Goal: Information Seeking & Learning: Check status

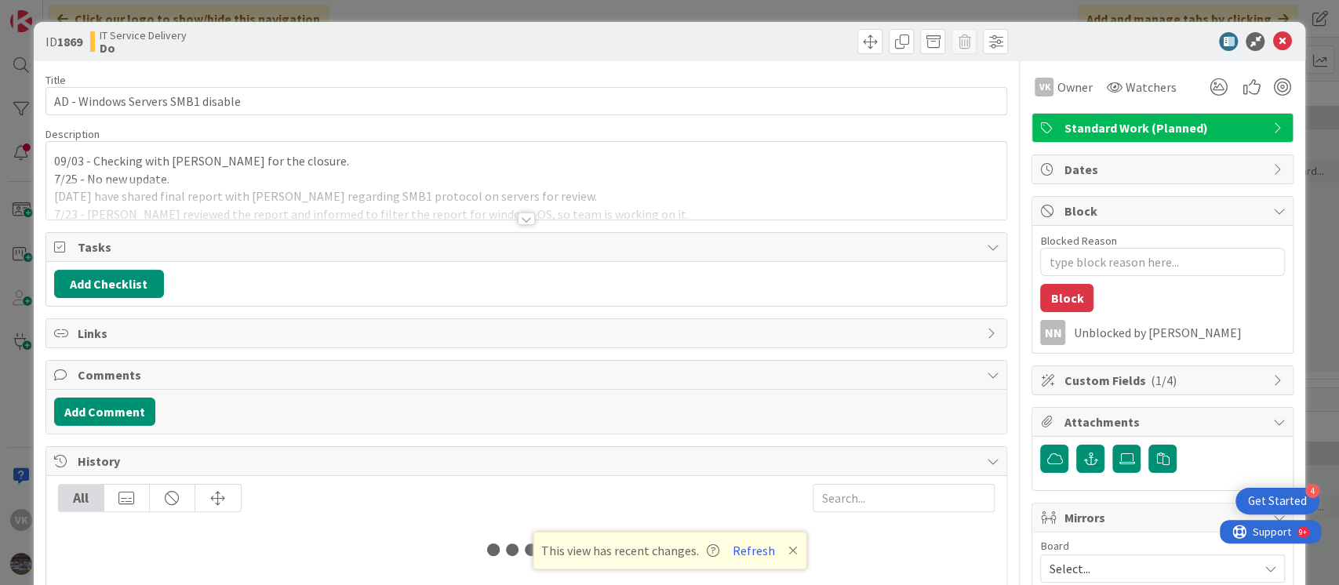
type textarea "x"
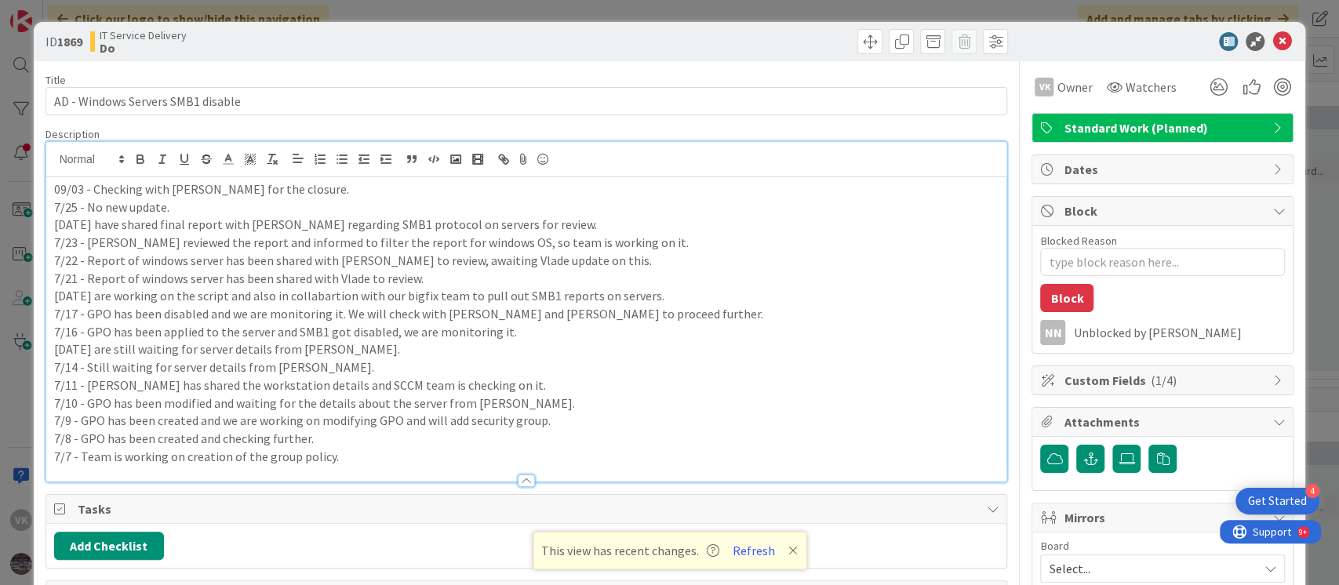
click at [49, 162] on div "09/03 - Checking with [PERSON_NAME] for the closure. 7/25 - No new update. [DAT…" at bounding box center [526, 312] width 961 height 340
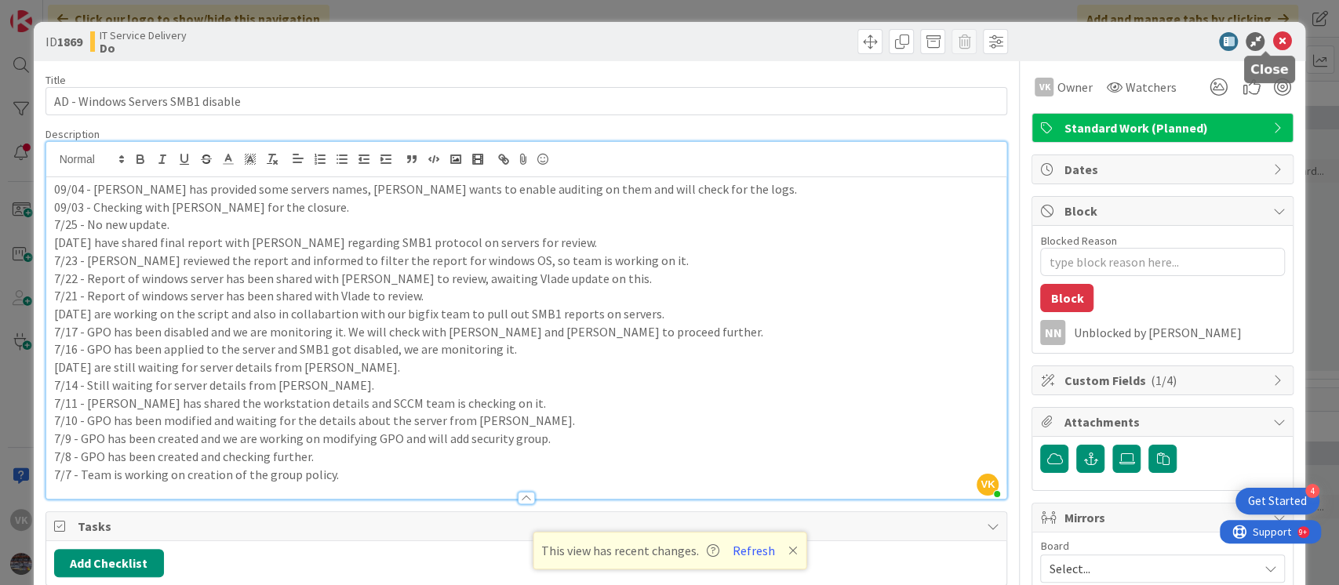
click at [1272, 39] on icon at bounding box center [1281, 41] width 19 height 19
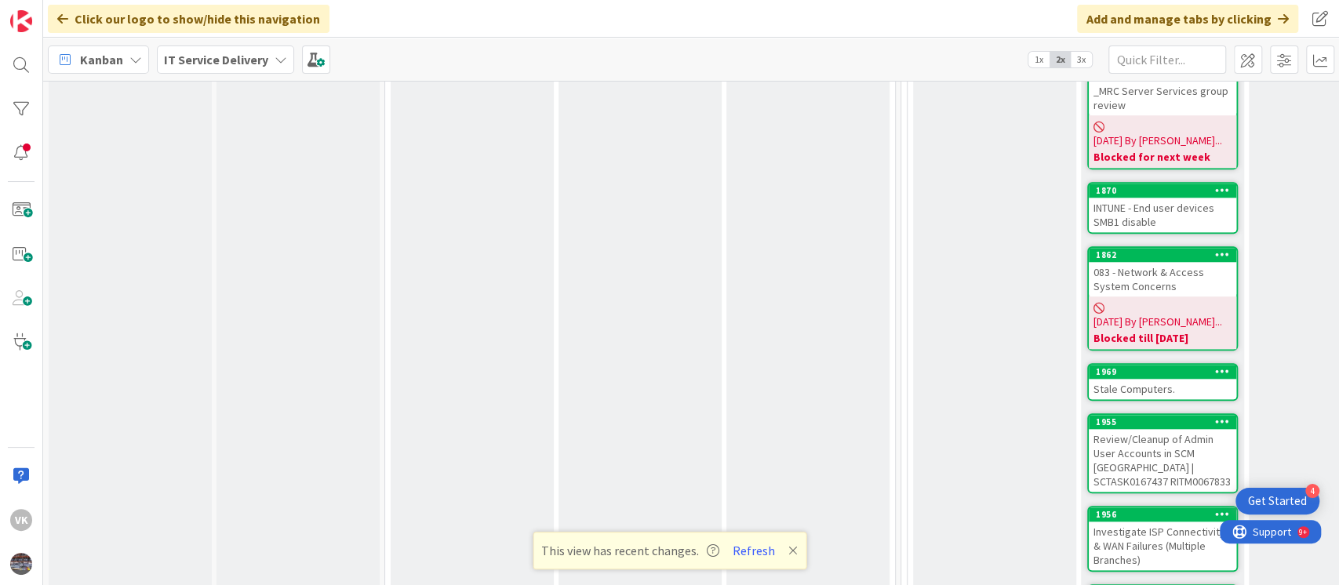
scroll to position [993, 0]
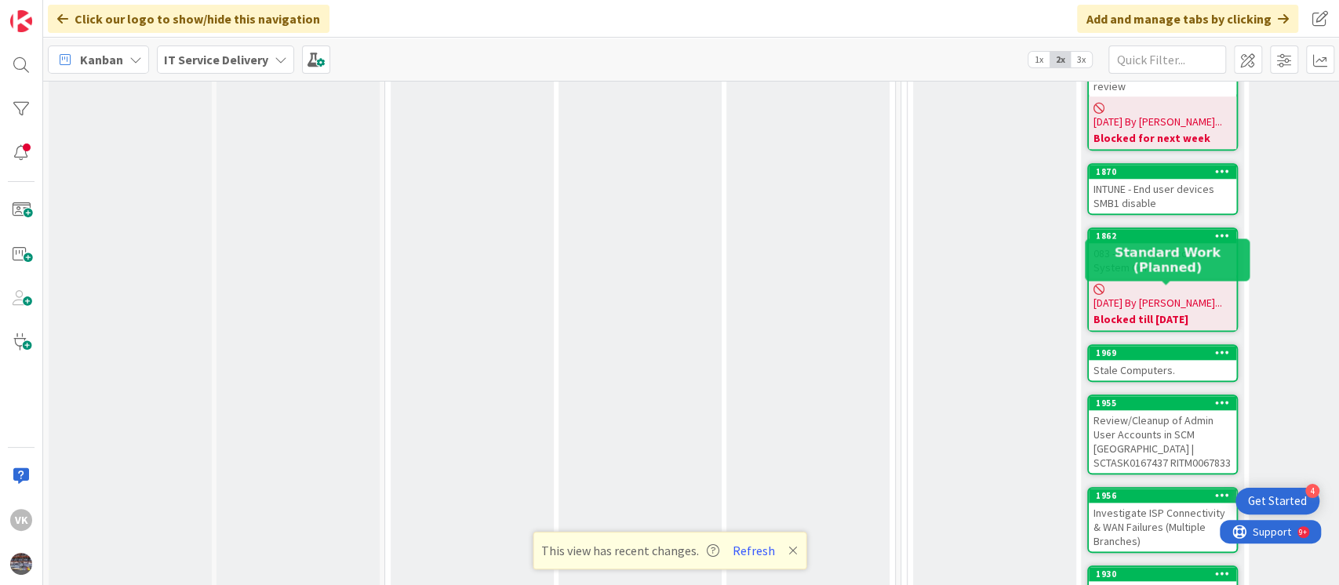
click at [1173, 347] on div "1969" at bounding box center [1165, 352] width 140 height 11
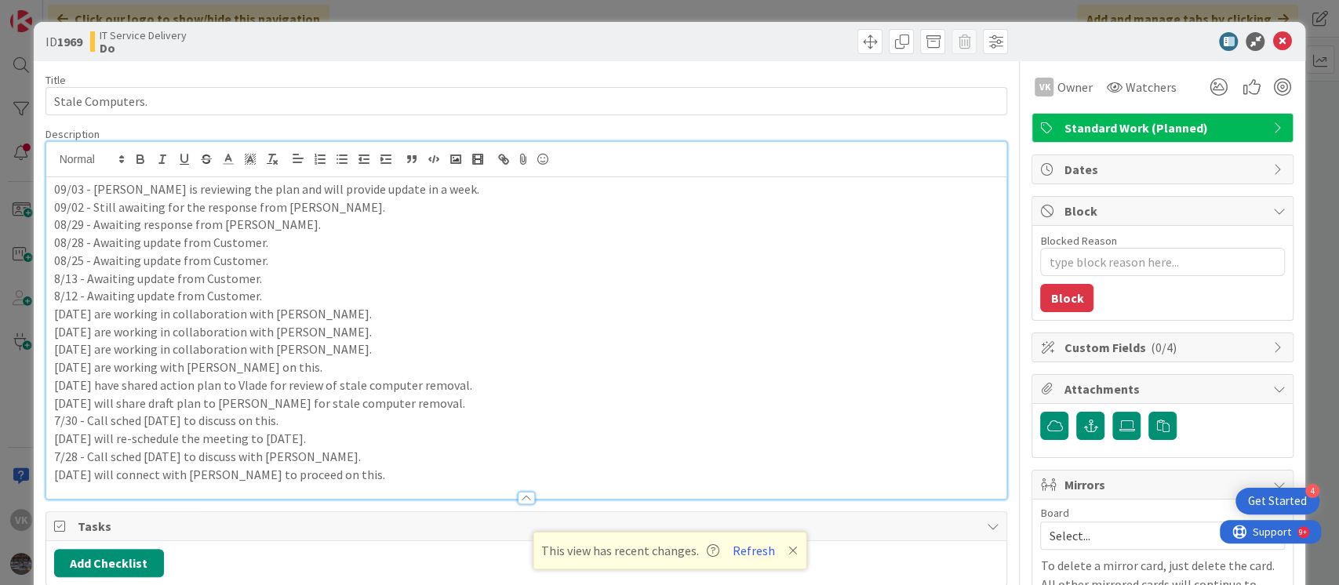
click at [50, 164] on div "09/03 - [PERSON_NAME] is reviewing the plan and will provide update in a week. …" at bounding box center [526, 320] width 961 height 357
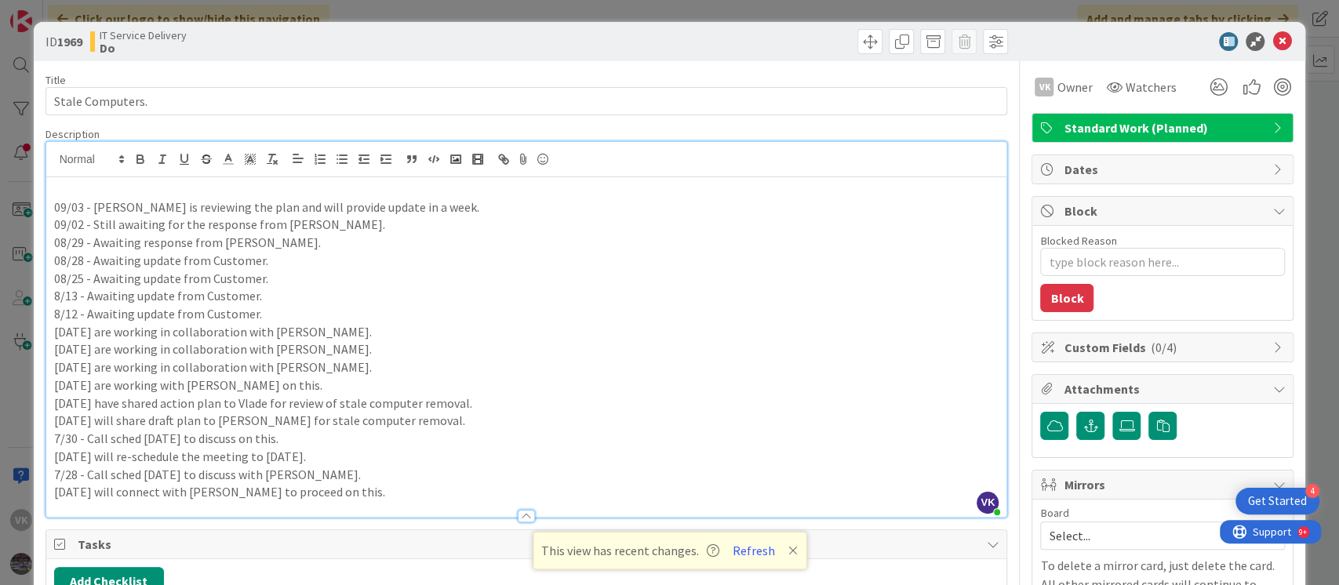
type textarea "x"
drag, startPoint x: 93, startPoint y: 209, endPoint x: 416, endPoint y: 202, distance: 322.3
click at [416, 202] on p "09/03 - [PERSON_NAME] is reviewing the plan and will provide update in a week." at bounding box center [526, 207] width 945 height 18
copy p "[PERSON_NAME] is reviewing the plan and will provide update in a week."
click at [405, 191] on p "09/04 -" at bounding box center [526, 189] width 945 height 18
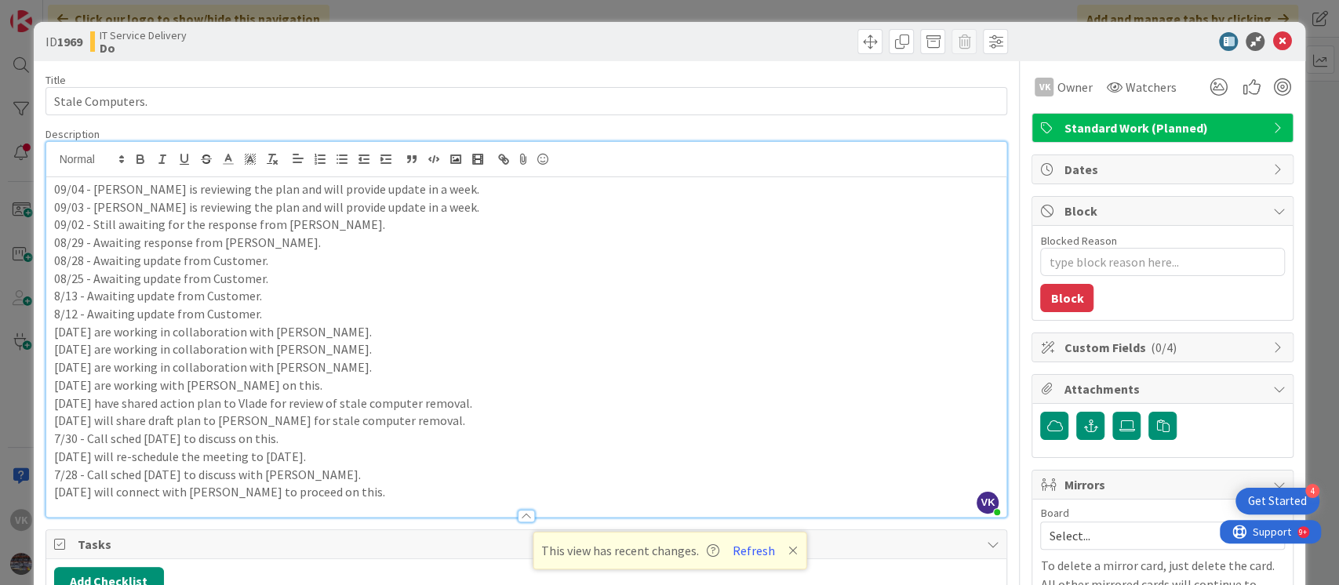
type textarea "x"
